Goal: Task Accomplishment & Management: Use online tool/utility

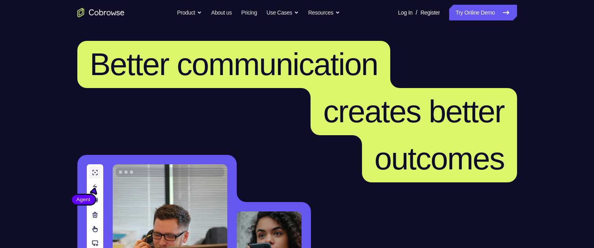
click at [495, 14] on link "Try Online Demo" at bounding box center [483, 13] width 68 height 16
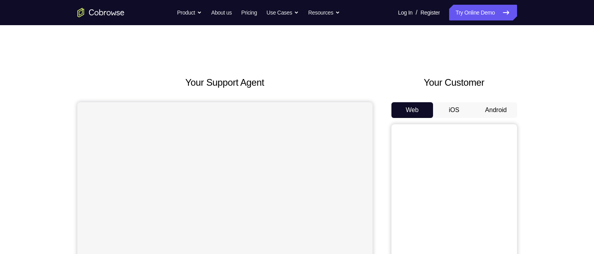
click at [495, 111] on button "Android" at bounding box center [496, 110] width 42 height 16
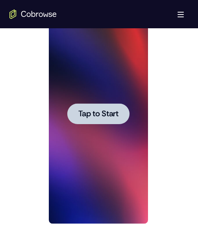
scroll to position [393, 0]
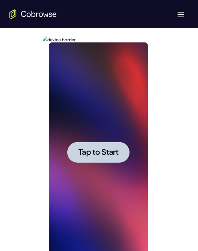
click at [124, 91] on div at bounding box center [98, 152] width 99 height 220
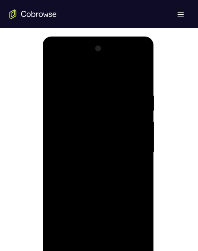
scroll to position [432, 0]
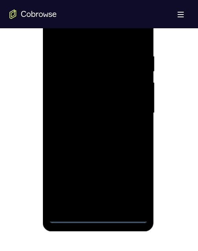
click at [99, 214] on div at bounding box center [98, 113] width 99 height 220
click at [102, 215] on div at bounding box center [98, 113] width 99 height 220
click at [131, 183] on div at bounding box center [98, 113] width 99 height 220
drag, startPoint x: 85, startPoint y: 38, endPoint x: 85, endPoint y: 42, distance: 3.9
click at [85, 38] on div at bounding box center [98, 113] width 99 height 220
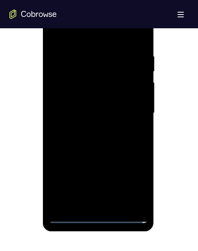
click at [131, 109] on div at bounding box center [98, 113] width 99 height 220
click at [91, 128] on div at bounding box center [98, 113] width 99 height 220
drag, startPoint x: 99, startPoint y: 106, endPoint x: 242, endPoint y: 129, distance: 145.6
click at [99, 106] on div at bounding box center [98, 113] width 99 height 220
click at [117, 98] on div at bounding box center [98, 113] width 99 height 220
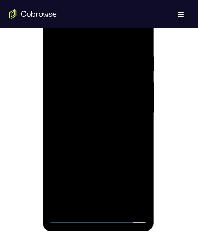
click at [92, 112] on div at bounding box center [98, 113] width 99 height 220
click at [92, 141] on div at bounding box center [98, 113] width 99 height 220
click at [105, 146] on div at bounding box center [98, 113] width 99 height 220
drag, startPoint x: 119, startPoint y: 202, endPoint x: 202, endPoint y: 128, distance: 110.8
click at [119, 202] on div at bounding box center [98, 113] width 99 height 220
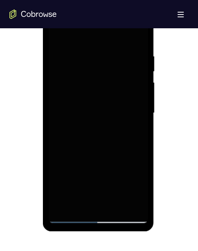
click at [128, 182] on div at bounding box center [98, 113] width 99 height 220
click at [100, 156] on div at bounding box center [98, 113] width 99 height 220
click at [100, 154] on div at bounding box center [98, 113] width 99 height 220
click at [51, 34] on div at bounding box center [98, 113] width 99 height 220
click at [55, 31] on div at bounding box center [98, 113] width 99 height 220
